Goal: Task Accomplishment & Management: Manage account settings

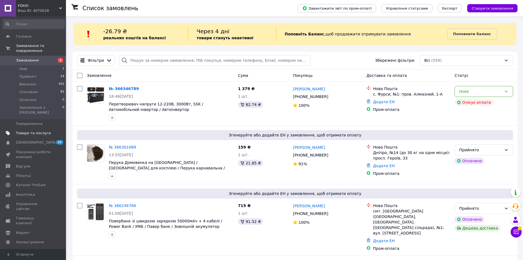
click at [33, 131] on span "Товари та послуги" at bounding box center [33, 133] width 35 height 5
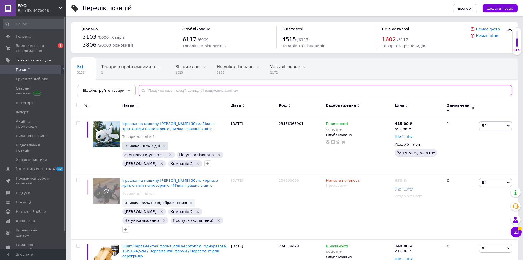
click at [176, 91] on input "text" at bounding box center [325, 90] width 373 height 11
paste input "7092850196"
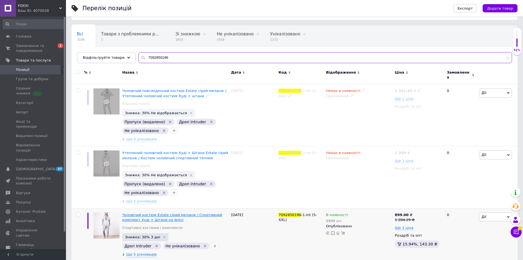
scroll to position [37, 0]
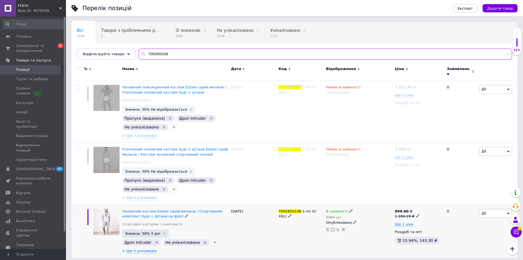
type input "7092850196"
click at [80, 209] on span at bounding box center [78, 211] width 4 height 4
click at [80, 209] on input "checkbox" at bounding box center [78, 211] width 4 height 4
checkbox input "true"
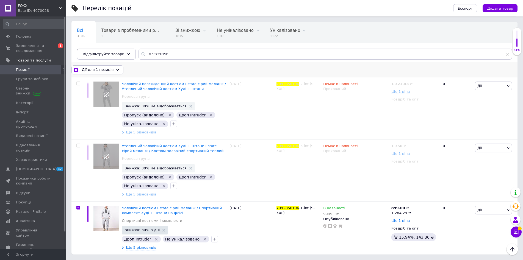
click at [106, 66] on div "Дії для 1 позиція" at bounding box center [97, 69] width 52 height 9
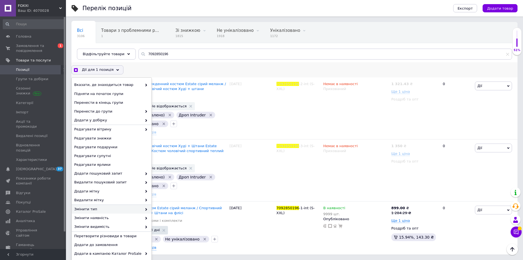
scroll to position [1, 0]
click at [98, 227] on span "Змінити видимість" at bounding box center [108, 226] width 68 height 5
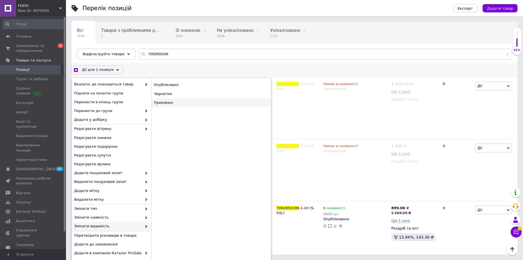
click at [190, 106] on div "Приховані" at bounding box center [211, 102] width 120 height 9
checkbox input "true"
checkbox input "false"
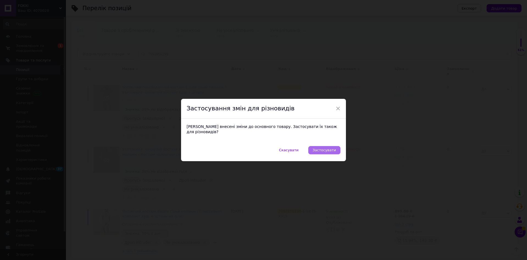
click at [334, 149] on span "Застосувати" at bounding box center [324, 150] width 23 height 4
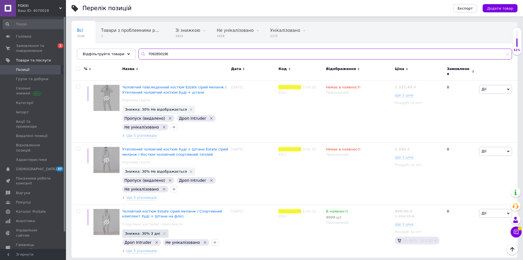
click at [160, 56] on input "7092850196" at bounding box center [325, 54] width 373 height 11
paste input "815191141"
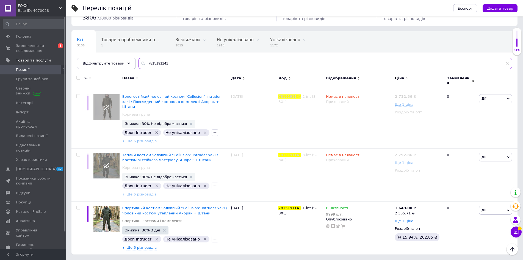
scroll to position [19, 0]
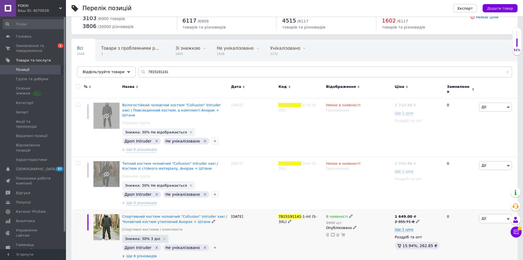
click at [145, 254] on span "Ще 6 різновидів" at bounding box center [141, 256] width 30 height 5
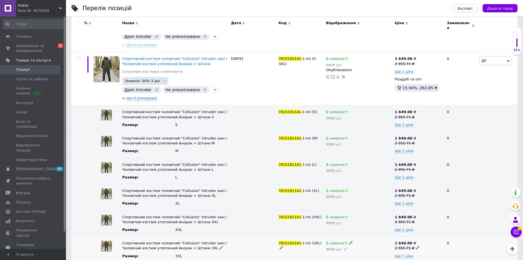
click at [345, 241] on div "В наявності" at bounding box center [359, 243] width 66 height 5
click at [344, 250] on li "Немає в наявності" at bounding box center [358, 254] width 68 height 8
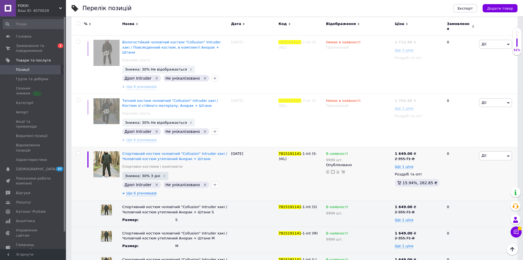
scroll to position [0, 0]
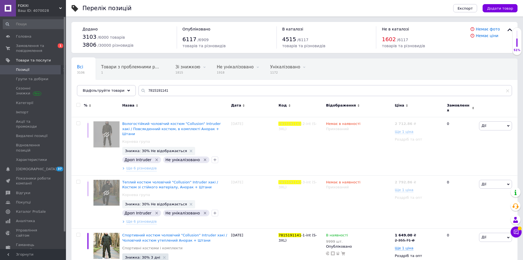
click at [154, 82] on div "Всі 3106 Товари з проблемними р... 1 Зі знижкою 1815 Видалити Редагувати Не уні…" at bounding box center [294, 79] width 446 height 45
click at [153, 88] on input "7815191141" at bounding box center [325, 90] width 373 height 11
paste input "1662261864"
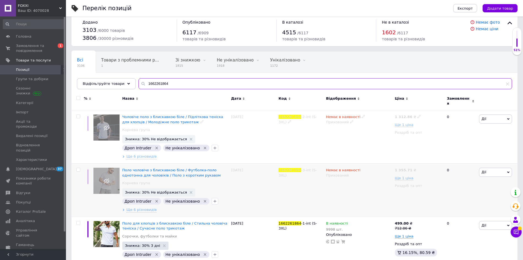
scroll to position [19, 0]
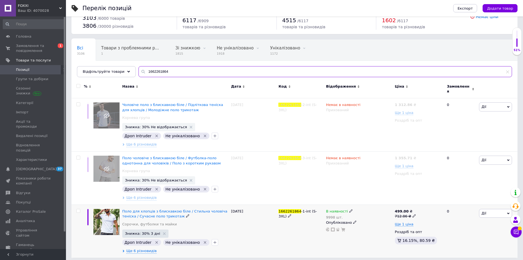
type input "1662261864"
click at [77, 209] on input "checkbox" at bounding box center [78, 211] width 4 height 4
checkbox input "true"
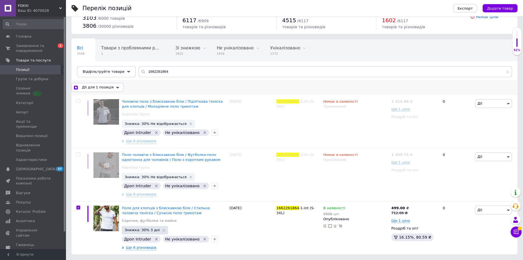
click at [99, 84] on div "Дії для 1 позиція" at bounding box center [97, 87] width 52 height 9
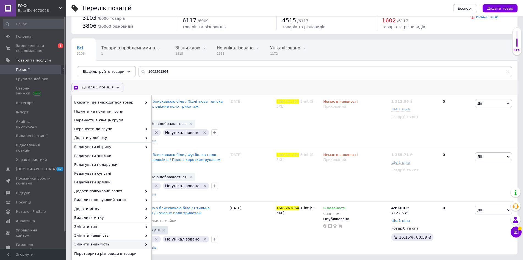
click at [110, 247] on span "Змінити видимість" at bounding box center [108, 244] width 68 height 5
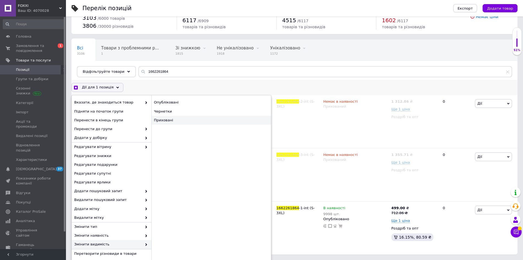
click at [170, 122] on div "Приховані" at bounding box center [211, 120] width 120 height 9
checkbox input "true"
checkbox input "false"
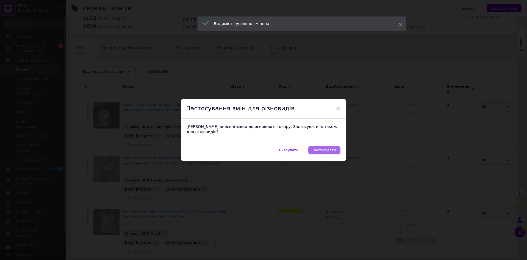
click at [320, 148] on span "Застосувати" at bounding box center [324, 150] width 23 height 4
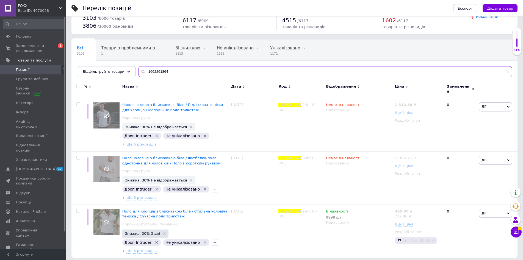
click at [151, 71] on input "1662261864" at bounding box center [325, 71] width 373 height 11
paste input "22303012"
click at [151, 71] on input "1662261864" at bounding box center [325, 71] width 373 height 11
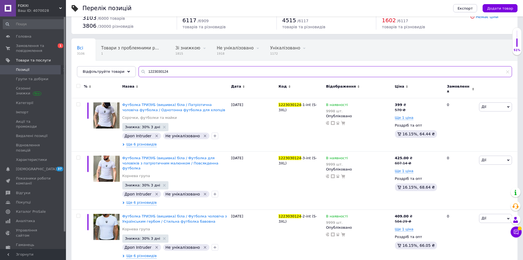
type input "1223030124"
click at [78, 85] on input "checkbox" at bounding box center [78, 86] width 4 height 4
checkbox input "true"
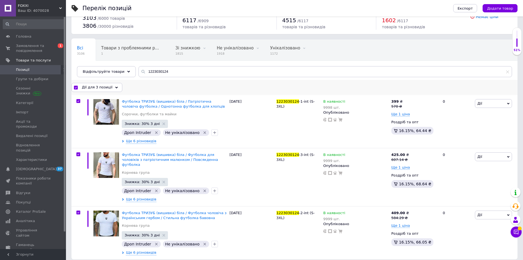
click at [87, 85] on span "Дії для 3 позиції" at bounding box center [97, 87] width 31 height 5
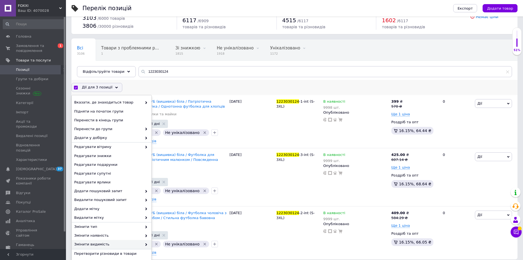
click at [115, 243] on span "Змінити видимість" at bounding box center [108, 244] width 68 height 5
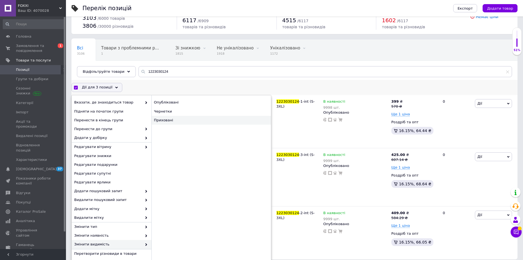
click at [174, 118] on div "Приховані" at bounding box center [211, 120] width 120 height 9
checkbox input "false"
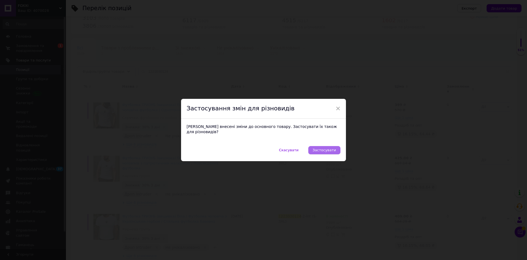
click at [330, 148] on span "Застосувати" at bounding box center [324, 150] width 23 height 4
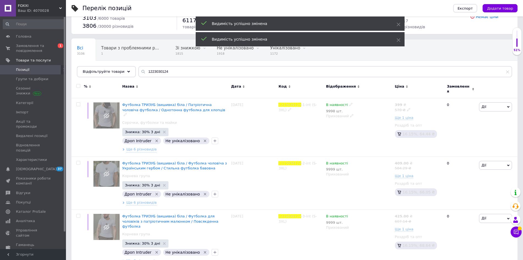
scroll to position [19, 0]
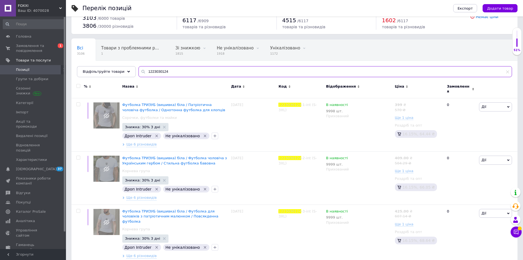
click at [162, 74] on input "1223030124" at bounding box center [325, 71] width 373 height 11
paste input "8505052552"
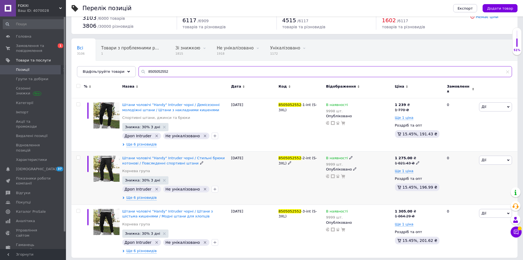
type input "8505052552"
click at [79, 156] on input "checkbox" at bounding box center [78, 158] width 4 height 4
checkbox input "true"
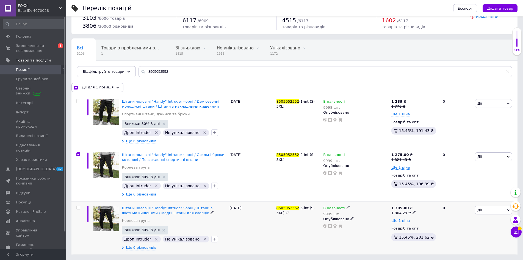
click at [76, 207] on input "checkbox" at bounding box center [78, 208] width 4 height 4
checkbox input "true"
click at [92, 82] on div "Дії для 2 позиції Вибрати усі 3 позиції Вибрані всі 3 позиції Скасувати обрані …" at bounding box center [294, 87] width 446 height 15
click at [92, 87] on span "Дії для 2 позиції" at bounding box center [97, 87] width 31 height 5
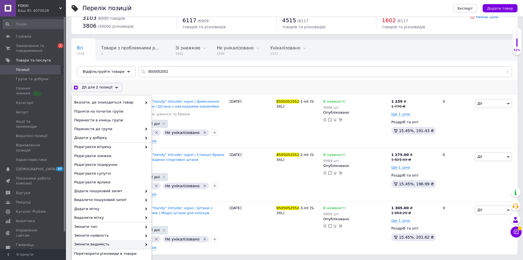
click at [103, 244] on span "Змінити видимість" at bounding box center [108, 244] width 68 height 5
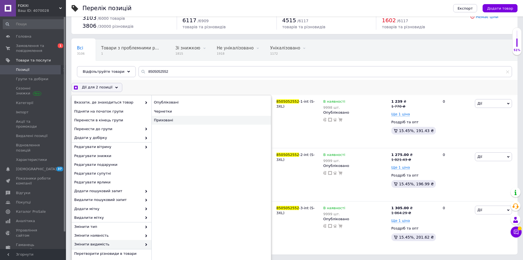
click at [193, 119] on div "Приховані" at bounding box center [211, 120] width 120 height 9
checkbox input "true"
checkbox input "false"
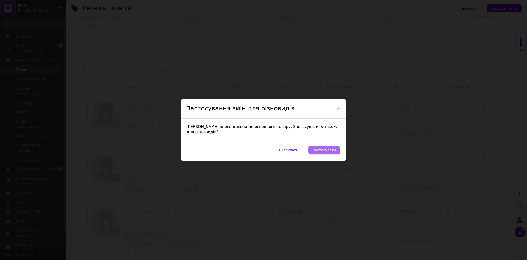
click at [324, 149] on span "Застосувати" at bounding box center [324, 150] width 23 height 4
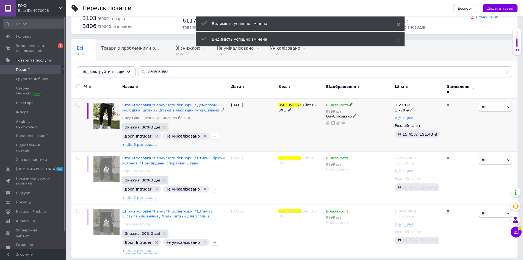
click at [142, 142] on span "Ще 6 різновидів" at bounding box center [141, 144] width 30 height 5
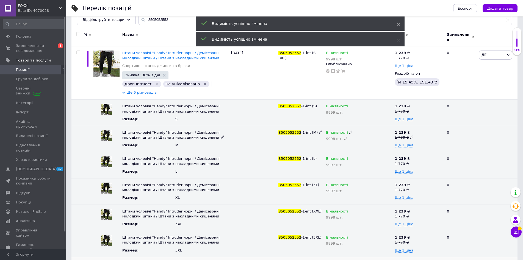
scroll to position [177, 0]
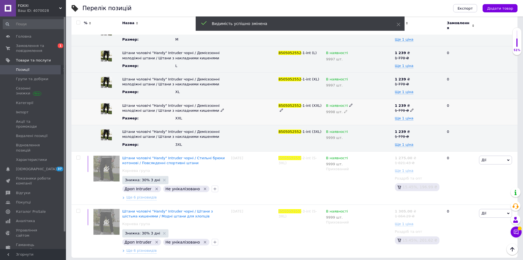
click at [349, 104] on icon at bounding box center [350, 105] width 3 height 3
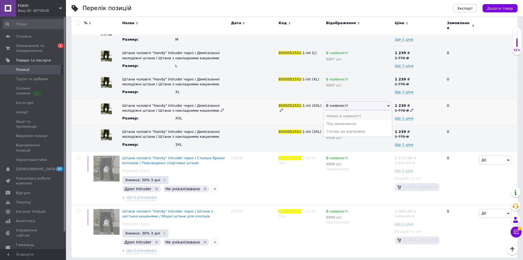
click at [348, 113] on li "Немає в наявності" at bounding box center [358, 116] width 68 height 8
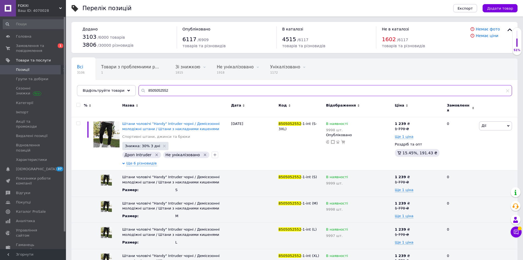
click at [148, 93] on input "8505052552" at bounding box center [325, 90] width 373 height 11
paste input "4922076096"
click at [148, 93] on input "8505052552" at bounding box center [325, 90] width 373 height 11
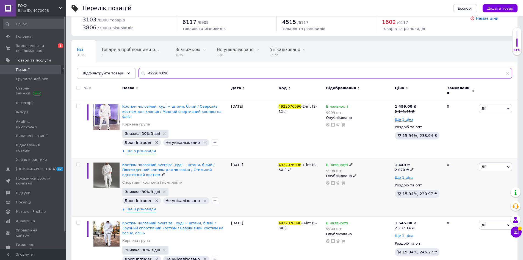
scroll to position [19, 0]
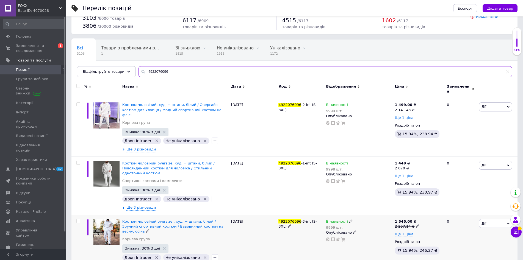
type input "4922076096"
click at [79, 220] on input "checkbox" at bounding box center [78, 222] width 4 height 4
checkbox input "true"
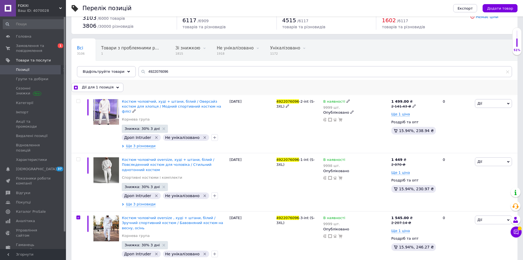
drag, startPoint x: 79, startPoint y: 101, endPoint x: 85, endPoint y: 88, distance: 14.3
click at [79, 100] on input "checkbox" at bounding box center [78, 101] width 4 height 4
checkbox input "true"
click at [85, 88] on span "Дії для 2 позиції" at bounding box center [97, 87] width 31 height 5
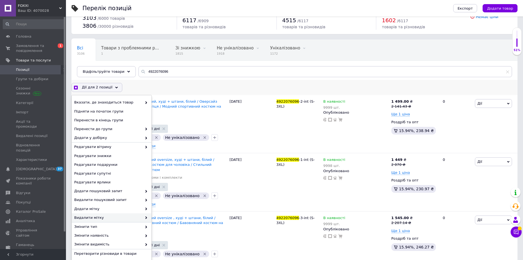
scroll to position [1, 0]
click at [114, 245] on span "Змінити видимість" at bounding box center [108, 244] width 68 height 5
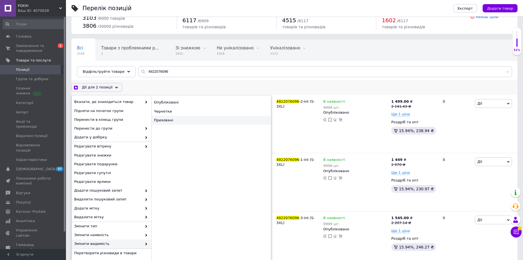
click at [170, 120] on div "Приховані" at bounding box center [211, 120] width 120 height 9
checkbox input "true"
checkbox input "false"
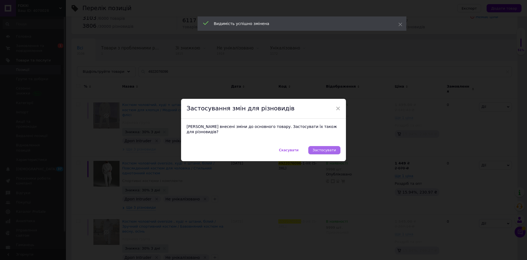
click at [334, 149] on span "Застосувати" at bounding box center [324, 150] width 23 height 4
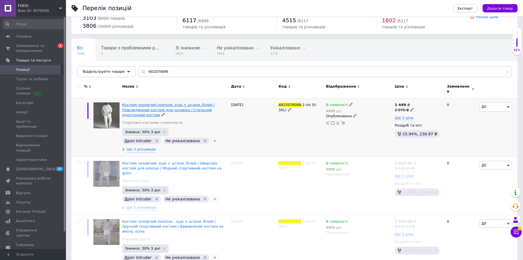
click at [141, 105] on span "Костюм чоловічий oversize, худі + штани, білий / Повсякденний костюм для чолові…" at bounding box center [168, 110] width 92 height 14
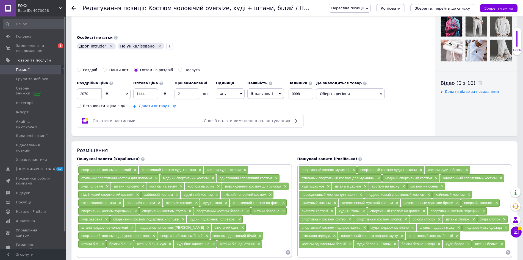
scroll to position [220, 0]
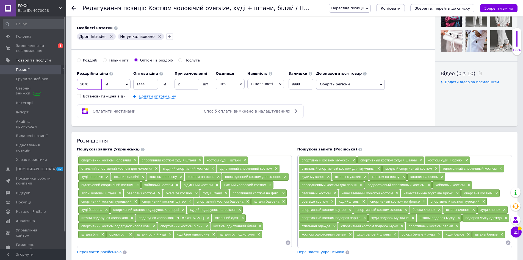
click at [94, 84] on input "2070" at bounding box center [89, 84] width 25 height 11
paste input "1621.43"
type input "1621.43"
click at [144, 84] on input "1444" at bounding box center [145, 84] width 25 height 11
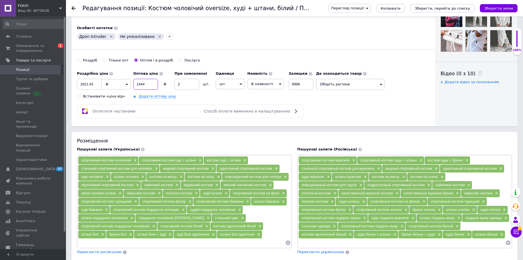
click at [144, 84] on input "1444" at bounding box center [145, 84] width 25 height 11
type input "1130"
click at [507, 7] on icon "Зберегти зміни" at bounding box center [498, 8] width 29 height 4
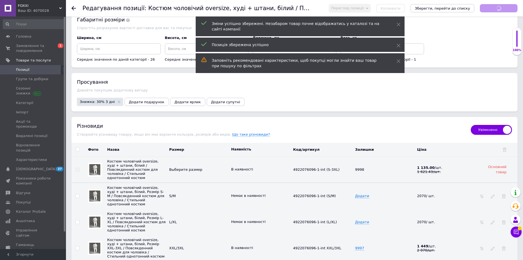
scroll to position [769, 0]
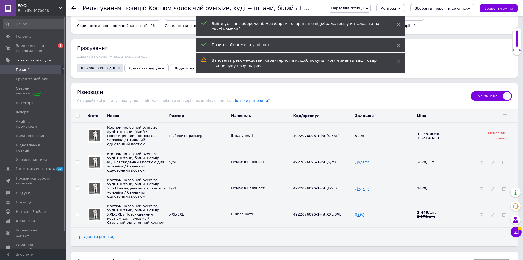
click at [78, 118] on input "checkbox" at bounding box center [78, 116] width 4 height 4
checkbox input "true"
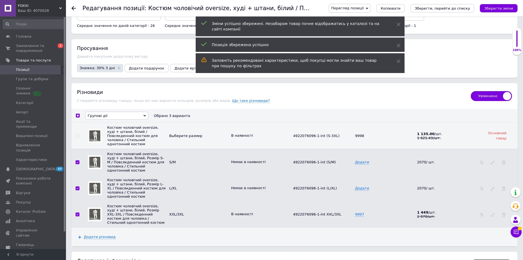
click at [93, 120] on span "Групові дії" at bounding box center [116, 116] width 63 height 8
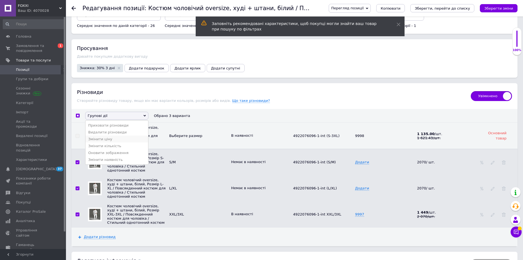
click at [102, 140] on li "Змінити ціну" at bounding box center [116, 139] width 63 height 7
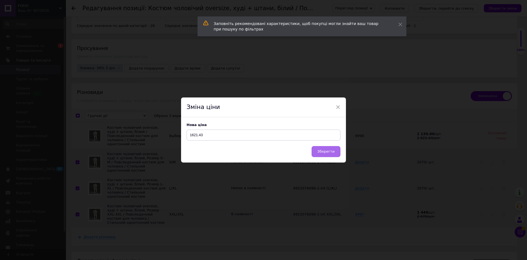
type input "1621.43"
click at [325, 154] on span "Зберегти" at bounding box center [325, 152] width 17 height 4
checkbox input "false"
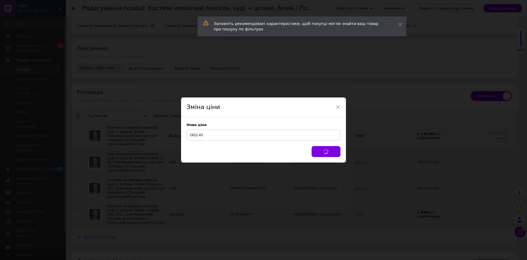
checkbox input "false"
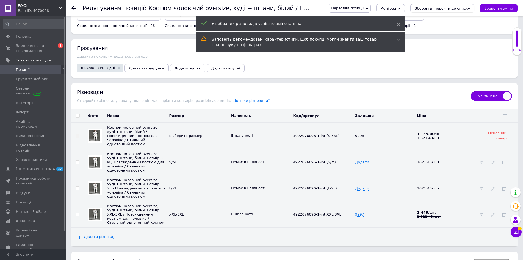
click at [474, 8] on button "Зберегти, перейти до списку" at bounding box center [442, 8] width 64 height 8
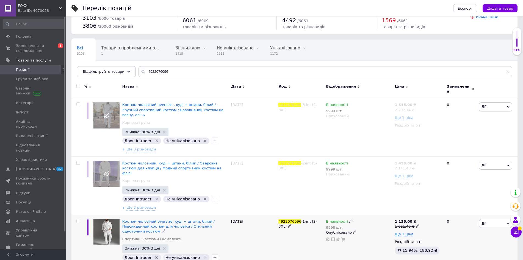
click at [145, 245] on div "Костюм чоловічий oversize, худі + штани, білий / Повсякденний костюм для чолові…" at bounding box center [175, 244] width 109 height 58
click at [405, 232] on span "Ще 1 ціна" at bounding box center [404, 234] width 19 height 4
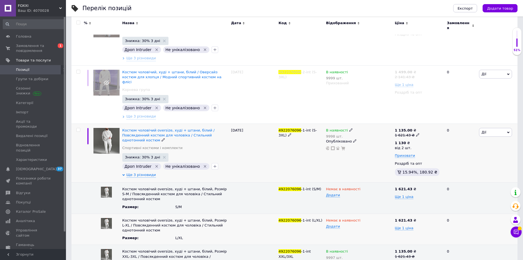
scroll to position [118, 0]
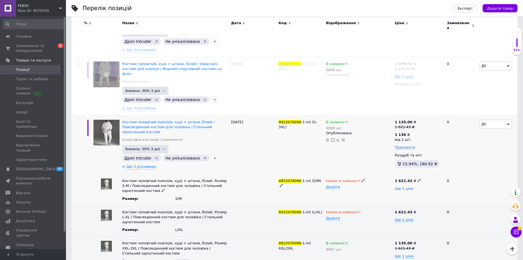
click at [407, 187] on span "Ще 1 ціна" at bounding box center [404, 189] width 19 height 4
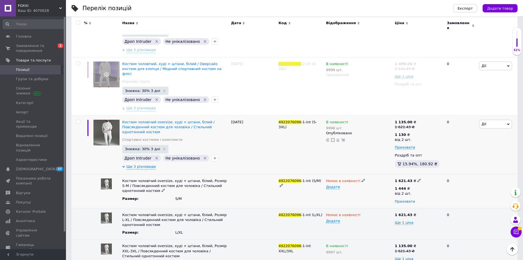
click at [404, 200] on span "Приховати" at bounding box center [405, 202] width 20 height 4
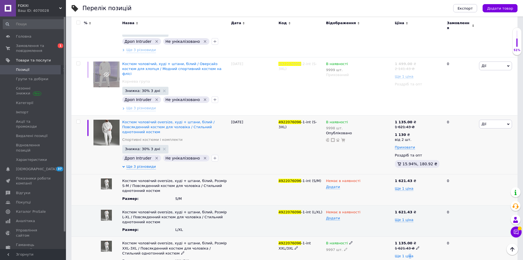
click at [409, 254] on span "Ще 1 ціна" at bounding box center [404, 256] width 19 height 4
click at [411, 254] on icon at bounding box center [412, 255] width 3 height 3
click at [409, 223] on input "1444" at bounding box center [396, 228] width 53 height 11
type input "1130"
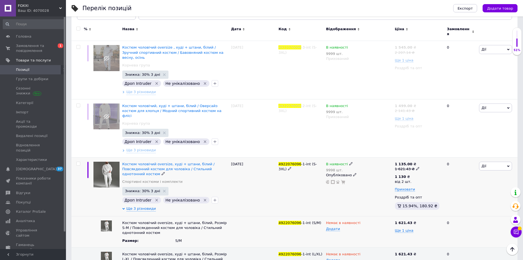
scroll to position [0, 0]
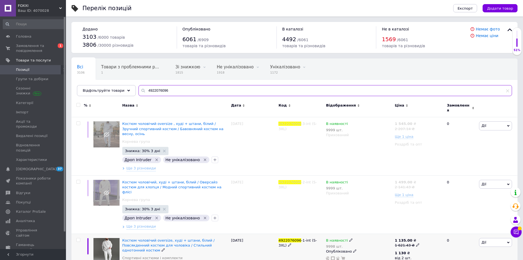
click at [158, 86] on input "4922076096" at bounding box center [325, 90] width 373 height 11
paste input "521219763"
click at [158, 86] on input "4922076096" at bounding box center [325, 90] width 373 height 11
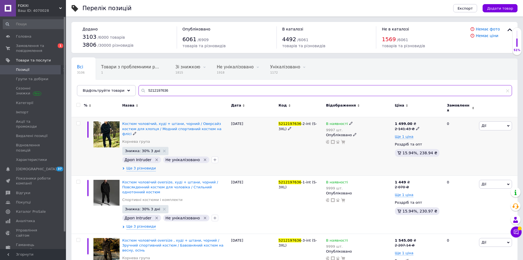
type input "5212197636"
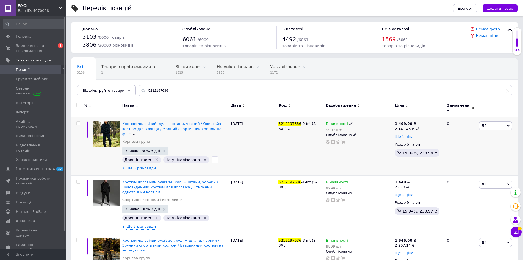
click at [78, 122] on input "checkbox" at bounding box center [78, 124] width 4 height 4
checkbox input "true"
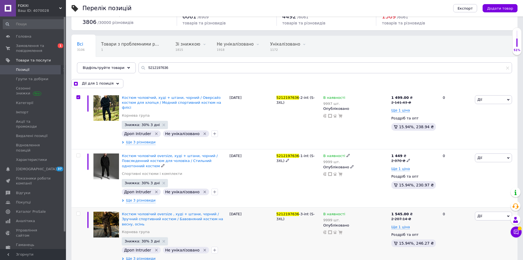
scroll to position [24, 0]
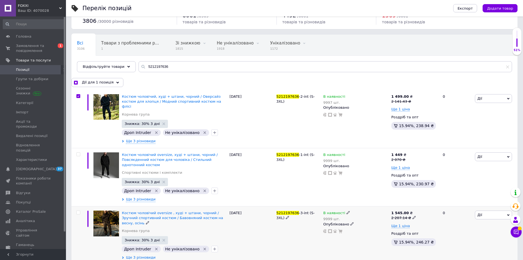
click at [77, 211] on input "checkbox" at bounding box center [78, 213] width 4 height 4
checkbox input "true"
click at [104, 83] on span "Дії для 2 позиції" at bounding box center [97, 82] width 31 height 5
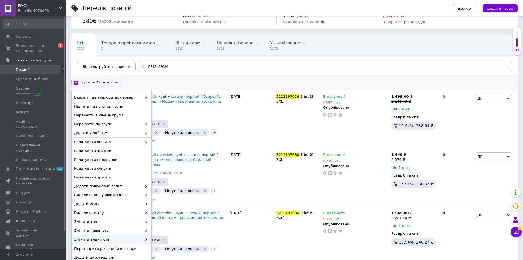
click at [113, 243] on div "Змінити видимість" at bounding box center [112, 239] width 80 height 9
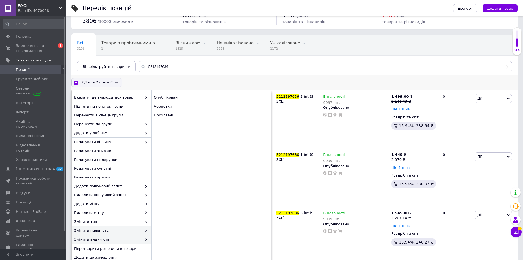
drag, startPoint x: 120, startPoint y: 241, endPoint x: 146, endPoint y: 227, distance: 29.4
click at [121, 240] on span "Змінити видимість" at bounding box center [108, 239] width 68 height 5
click at [188, 115] on div "Приховані" at bounding box center [211, 115] width 120 height 9
checkbox input "true"
checkbox input "false"
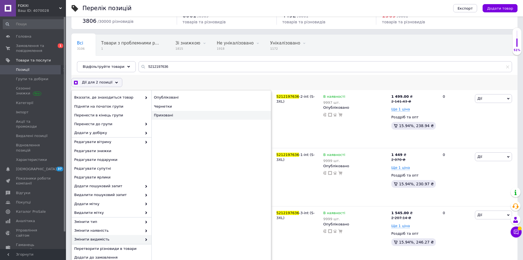
checkbox input "false"
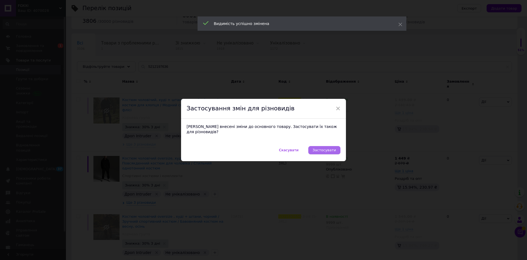
click at [325, 149] on span "Застосувати" at bounding box center [324, 150] width 23 height 4
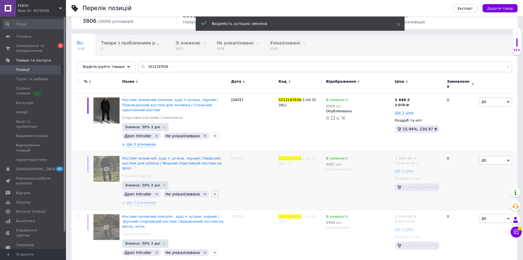
click at [213, 192] on icon "button" at bounding box center [215, 194] width 4 height 4
type input "про"
click at [231, 219] on label "Пропуск (видалено)" at bounding box center [240, 221] width 38 height 4
checkbox input "true"
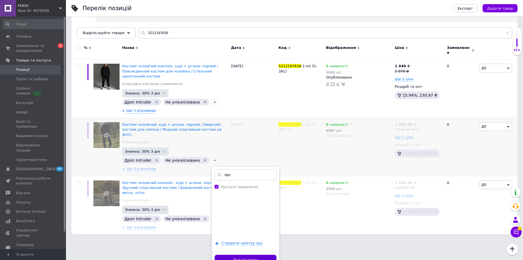
click at [237, 255] on button "Додати мітку" at bounding box center [246, 260] width 62 height 11
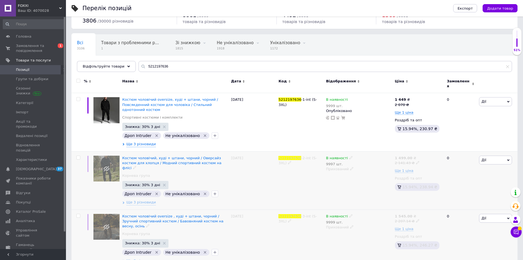
scroll to position [33, 0]
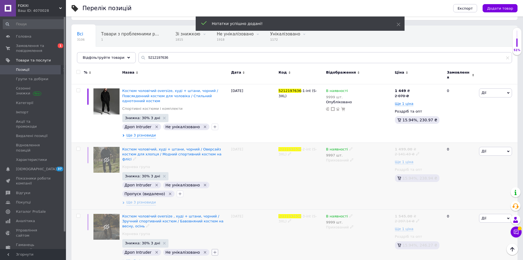
click at [213, 250] on icon "button" at bounding box center [215, 252] width 4 height 4
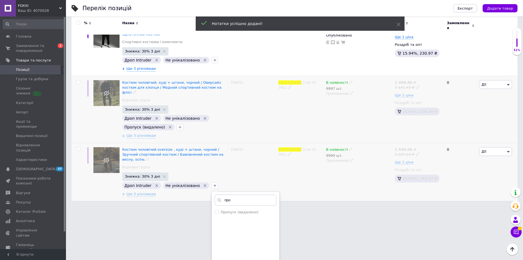
scroll to position [120, 0]
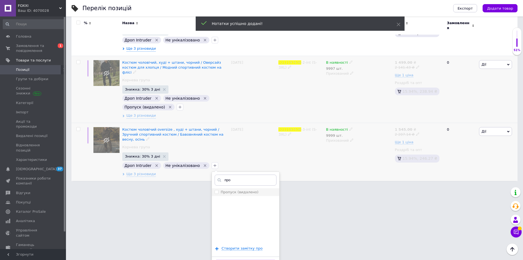
type input "про"
click at [235, 190] on label "Пропуск (видалено)" at bounding box center [240, 192] width 38 height 4
checkbox input "true"
click at [245, 260] on button "Додати мітку" at bounding box center [246, 265] width 62 height 11
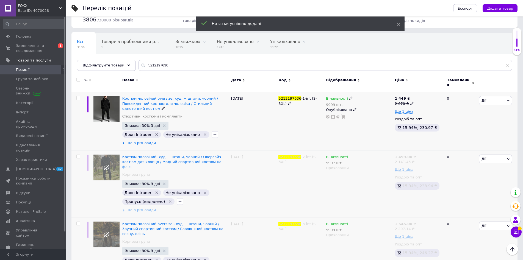
scroll to position [0, 0]
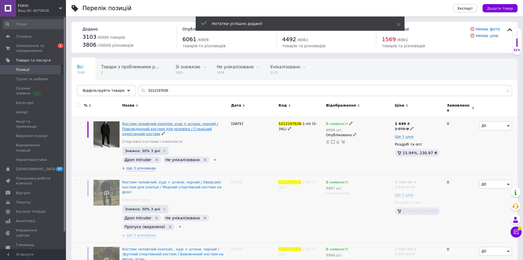
click at [162, 124] on span "Костюм чоловічий oversize, худі + штани, чорний / Повсякденний костюм для чолов…" at bounding box center [170, 129] width 96 height 14
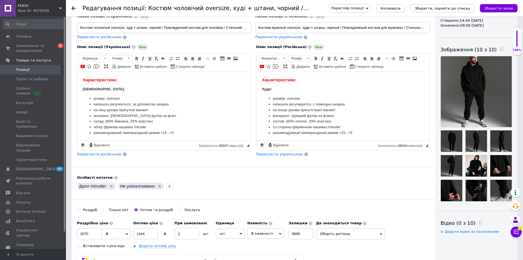
scroll to position [165, 0]
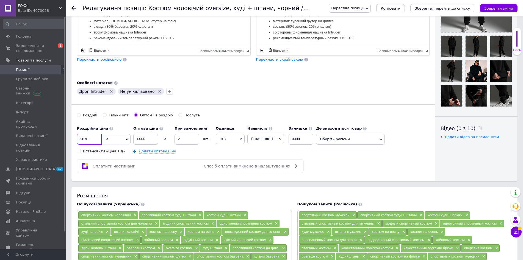
click at [95, 140] on input "2070" at bounding box center [89, 139] width 25 height 11
paste input "1621.43"
type input "1621.43"
click at [158, 138] on div "₴" at bounding box center [165, 139] width 14 height 5
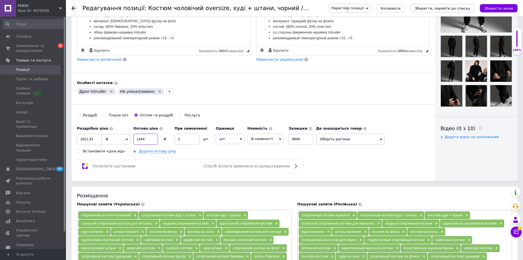
click at [153, 139] on input "1444" at bounding box center [145, 139] width 25 height 11
type input "1130"
drag, startPoint x: 498, startPoint y: 11, endPoint x: 398, endPoint y: 77, distance: 119.2
click at [498, 11] on button "Зберегти зміни" at bounding box center [499, 8] width 38 height 8
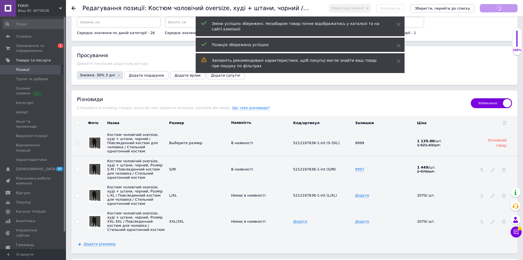
scroll to position [769, 0]
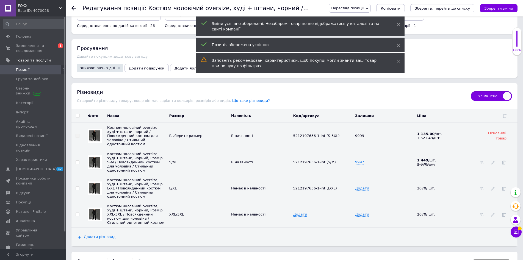
click at [77, 115] on input "checkbox" at bounding box center [78, 116] width 4 height 4
checkbox input "true"
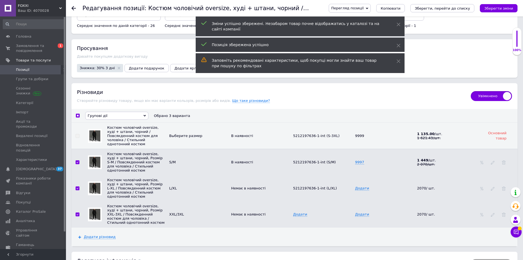
click at [98, 117] on span "Групові дії" at bounding box center [98, 116] width 20 height 4
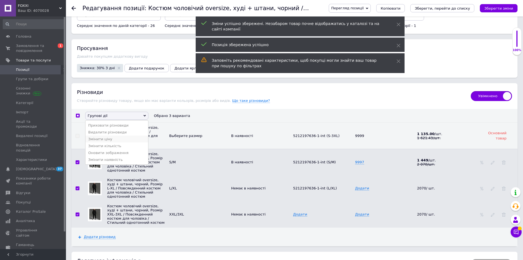
click at [108, 143] on li "Змінити ціну" at bounding box center [116, 139] width 63 height 7
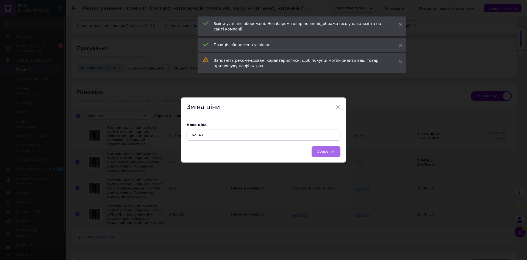
type input "1621.43"
click at [330, 151] on span "Зберегти" at bounding box center [325, 152] width 17 height 4
checkbox input "false"
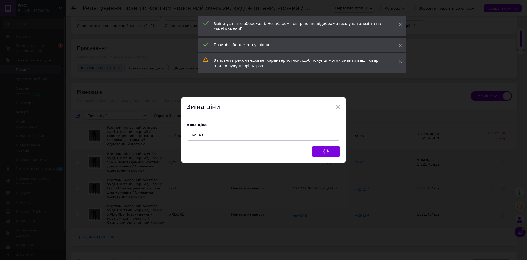
checkbox input "false"
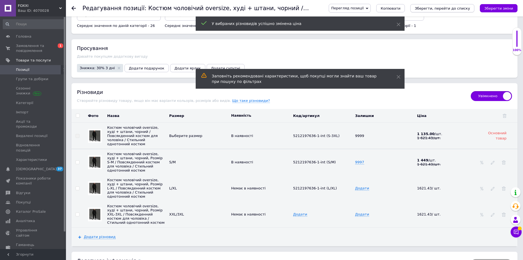
click at [455, 7] on icon "Зберегти, перейти до списку" at bounding box center [442, 8] width 55 height 4
